Goal: Task Accomplishment & Management: Use online tool/utility

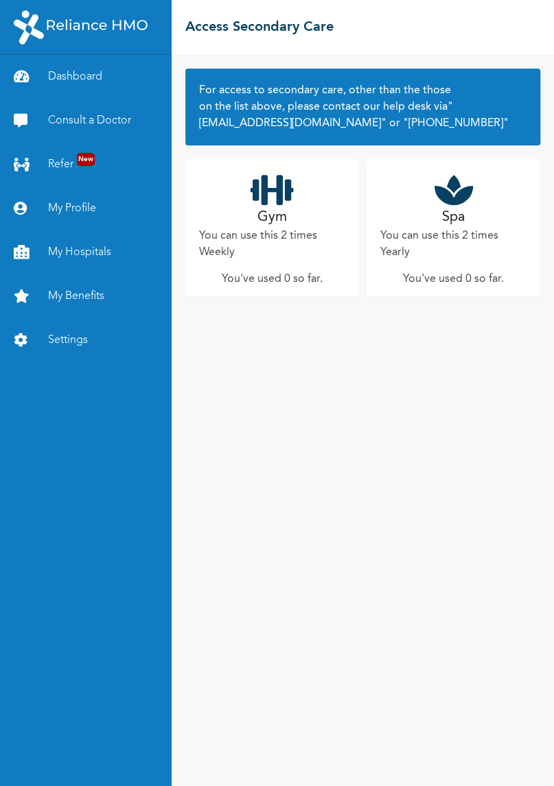
click at [89, 294] on link "My Benefits" at bounding box center [85, 296] width 171 height 44
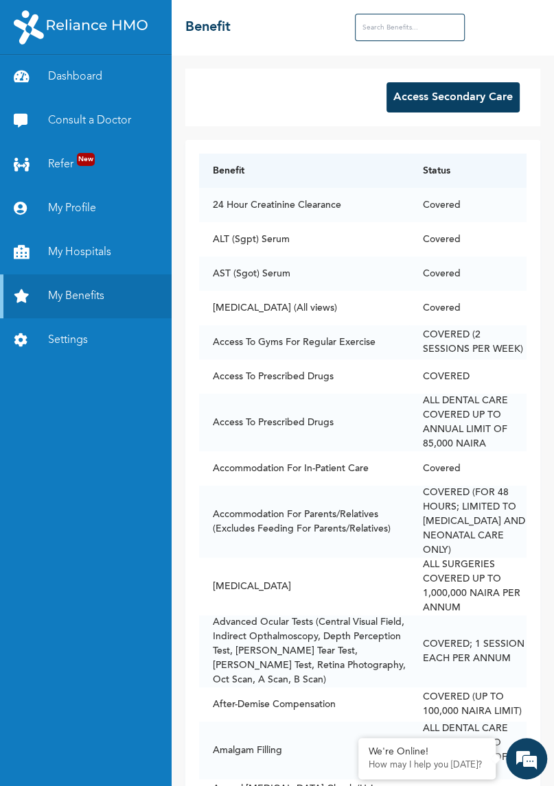
click at [485, 102] on button "Access Secondary Care" at bounding box center [452, 97] width 133 height 30
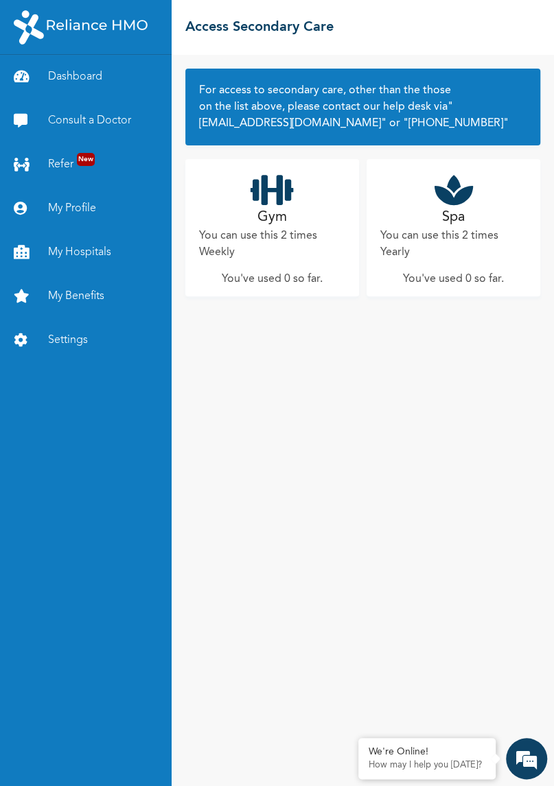
click at [472, 233] on p "You can use this 2 times Yearly" at bounding box center [453, 244] width 146 height 33
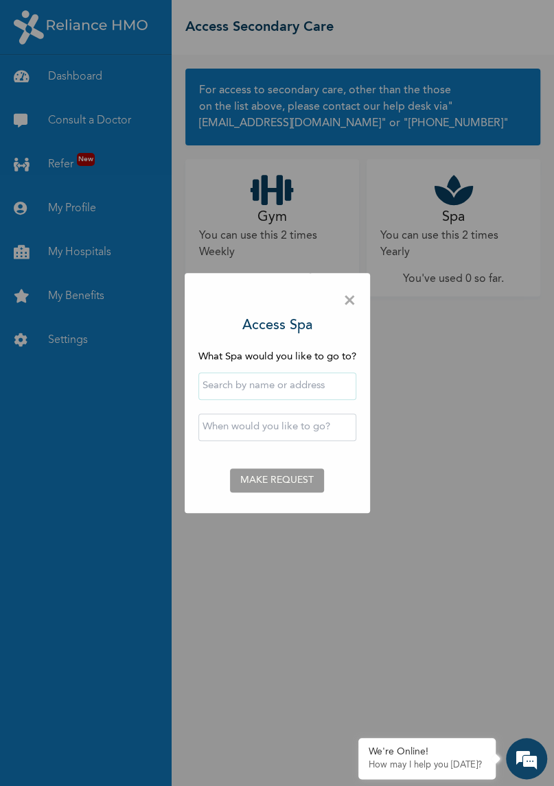
click at [321, 390] on input "text" at bounding box center [277, 385] width 158 height 27
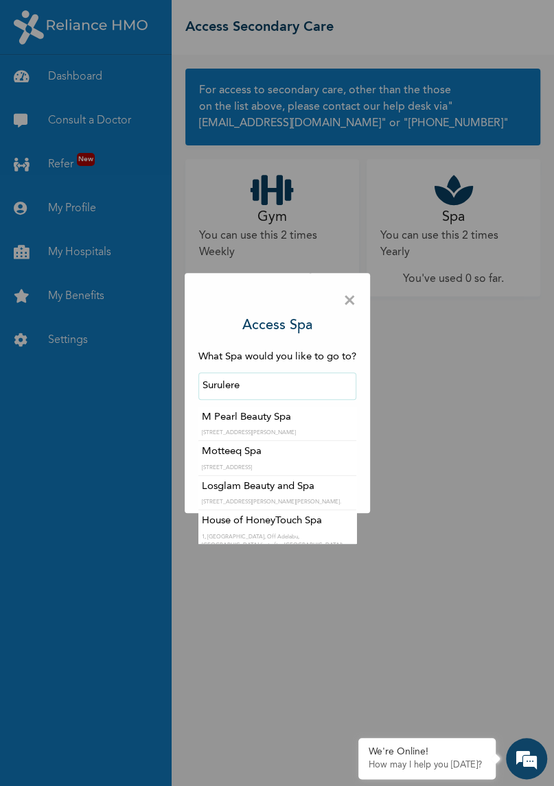
scroll to position [8, 0]
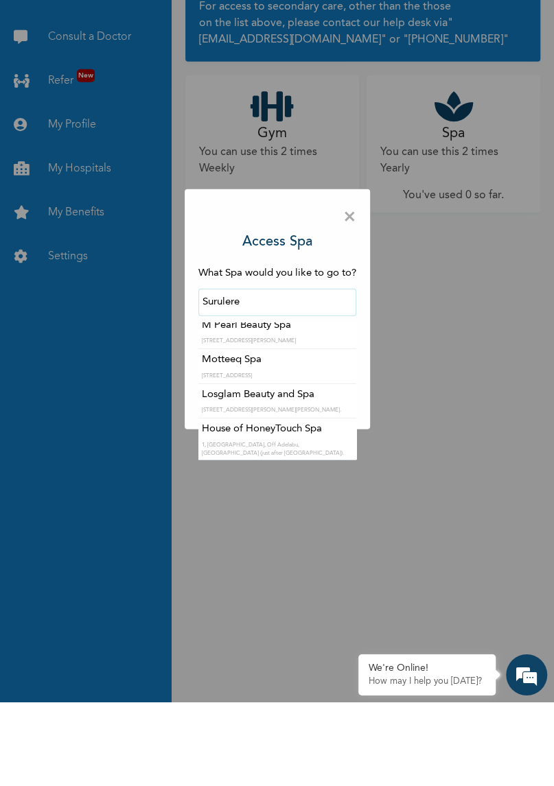
type input "Surulere"
click at [414, 525] on div "× Access Spa What Spa would you like to go to? Surulere M Pearl Beauty Spa [STR…" at bounding box center [277, 393] width 554 height 786
